Goal: Task Accomplishment & Management: Use online tool/utility

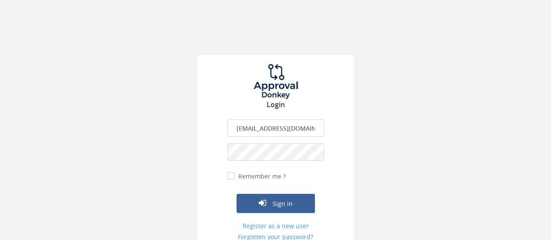
click at [287, 128] on input "[EMAIL_ADDRESS][DOMAIN_NAME]" at bounding box center [276, 127] width 97 height 17
type input "[PERSON_NAME][EMAIL_ADDRESS][PERSON_NAME][DOMAIN_NAME]"
click at [282, 203] on button "Sign in" at bounding box center [276, 203] width 78 height 19
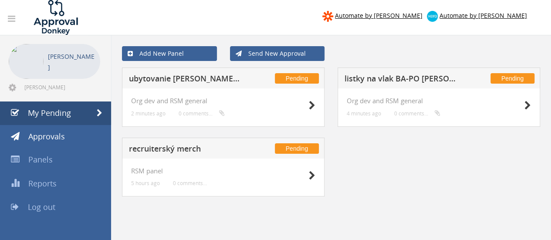
click at [192, 82] on h5 "ubytovanie [PERSON_NAME] [DATE]-[DATE]" at bounding box center [185, 80] width 113 height 11
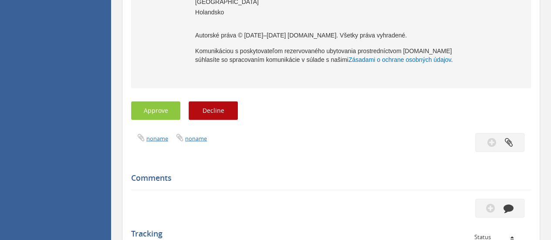
scroll to position [816, 0]
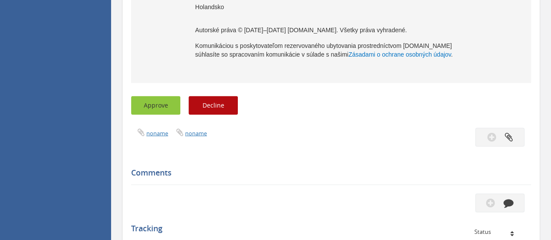
click at [158, 97] on button "Approve" at bounding box center [155, 105] width 49 height 19
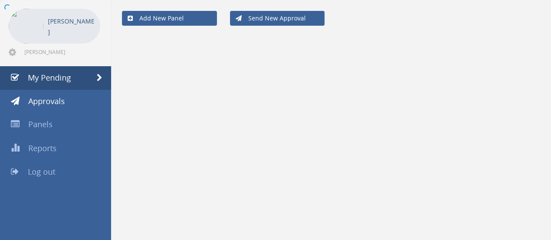
scroll to position [35, 0]
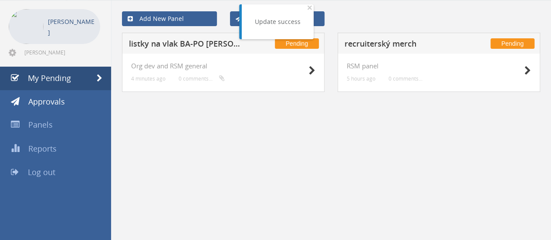
click at [185, 43] on h5 "listky na vlak BA-PO [PERSON_NAME]+[PERSON_NAME]" at bounding box center [185, 45] width 113 height 11
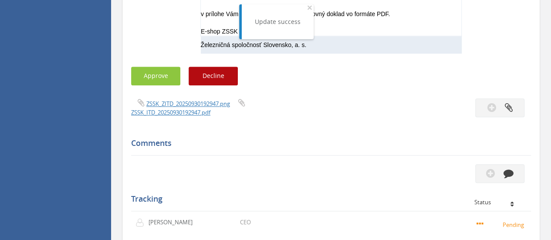
scroll to position [342, 0]
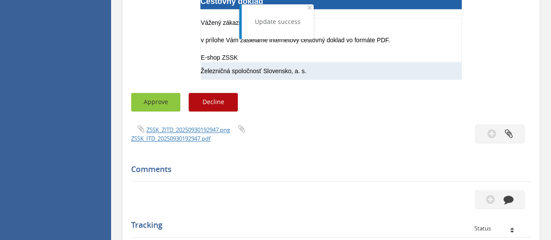
click at [155, 95] on button "Approve" at bounding box center [155, 102] width 49 height 19
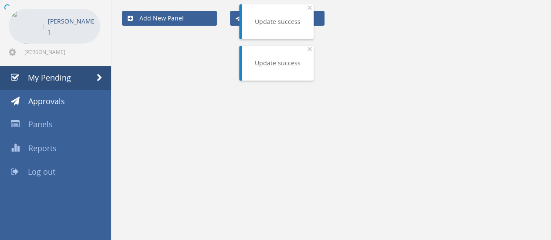
scroll to position [35, 0]
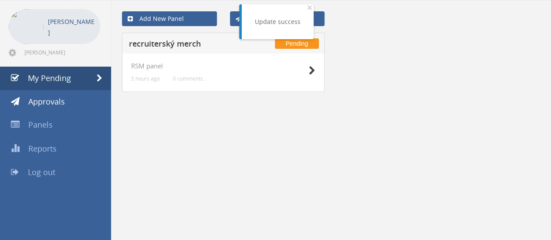
drag, startPoint x: 205, startPoint y: 47, endPoint x: 159, endPoint y: 42, distance: 46.5
click at [159, 42] on h5 "recruiterský merch" at bounding box center [185, 45] width 113 height 11
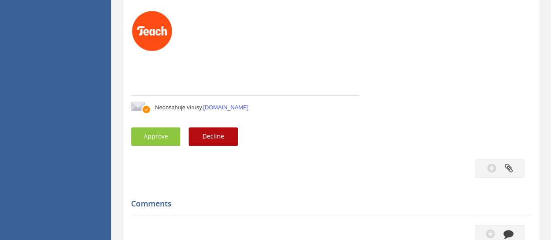
scroll to position [133, 0]
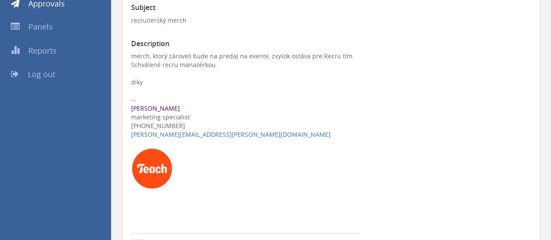
drag, startPoint x: 554, startPoint y: 92, endPoint x: 239, endPoint y: 93, distance: 315.6
click at [239, 93] on div at bounding box center [331, 91] width 400 height 9
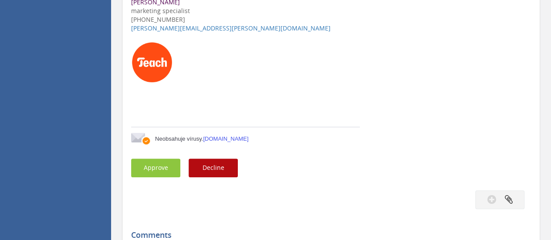
scroll to position [0, 0]
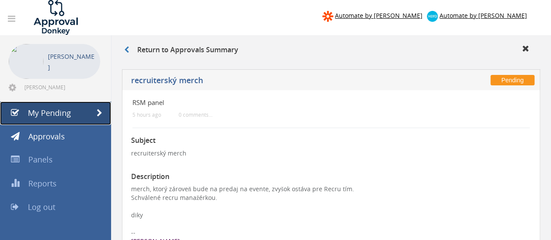
click at [95, 114] on link "My Pending" at bounding box center [55, 114] width 111 height 24
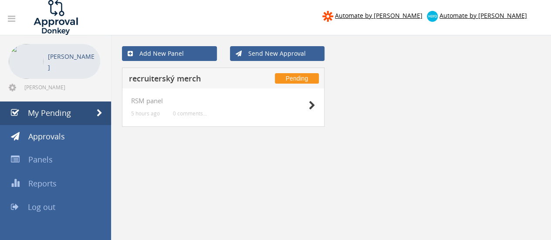
drag, startPoint x: 188, startPoint y: 73, endPoint x: 177, endPoint y: 83, distance: 15.1
click at [177, 83] on h5 "recruiterský merch" at bounding box center [185, 80] width 113 height 11
